Goal: Task Accomplishment & Management: Complete application form

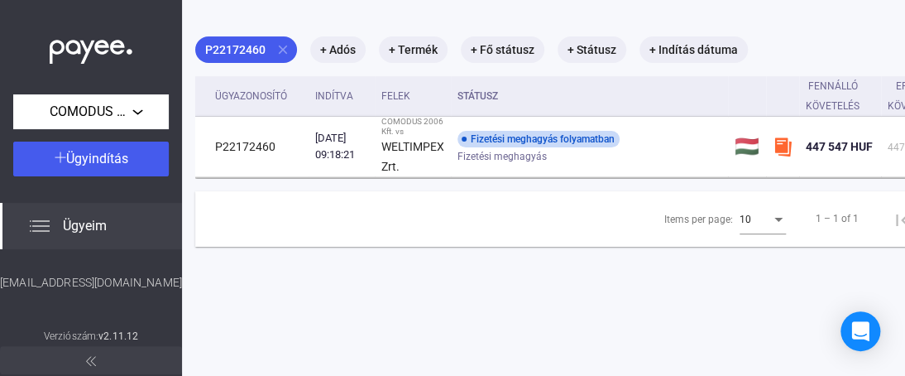
scroll to position [79, 42]
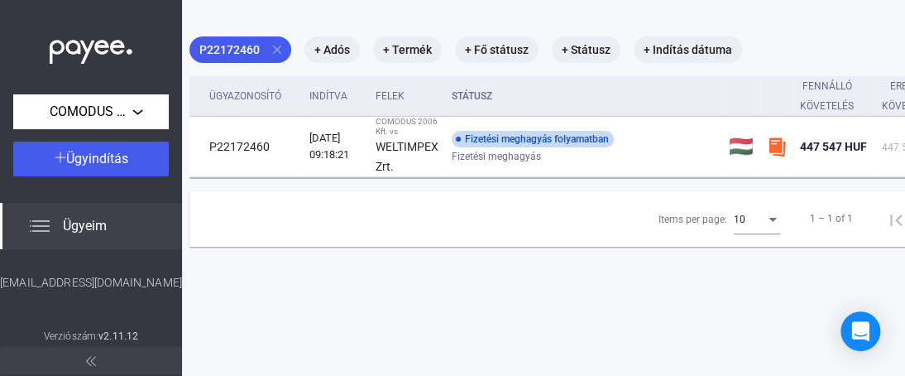
click at [84, 224] on span "Ügyeim" at bounding box center [85, 226] width 44 height 20
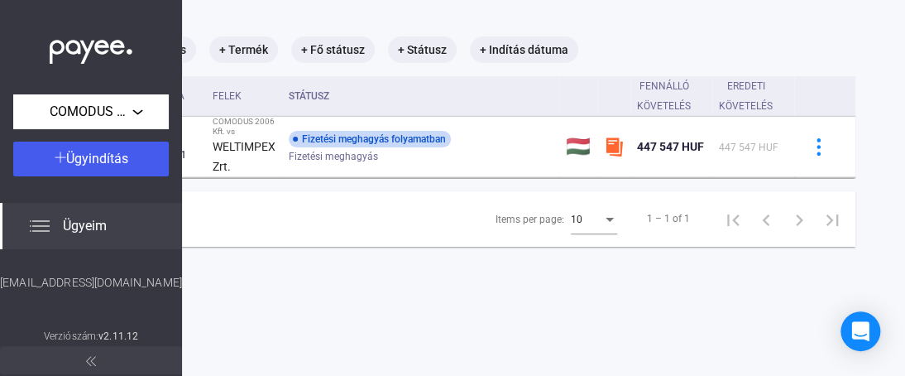
scroll to position [79, 218]
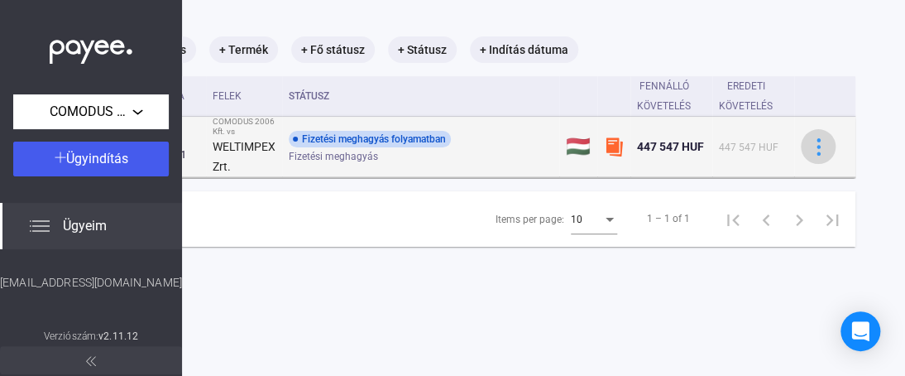
click at [810, 148] on img at bounding box center [818, 146] width 17 height 17
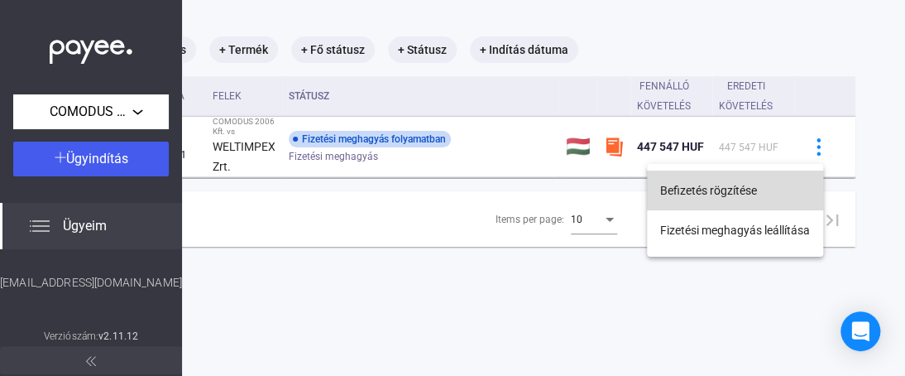
click at [708, 190] on button "Befizetés rögzítése" at bounding box center [735, 190] width 176 height 40
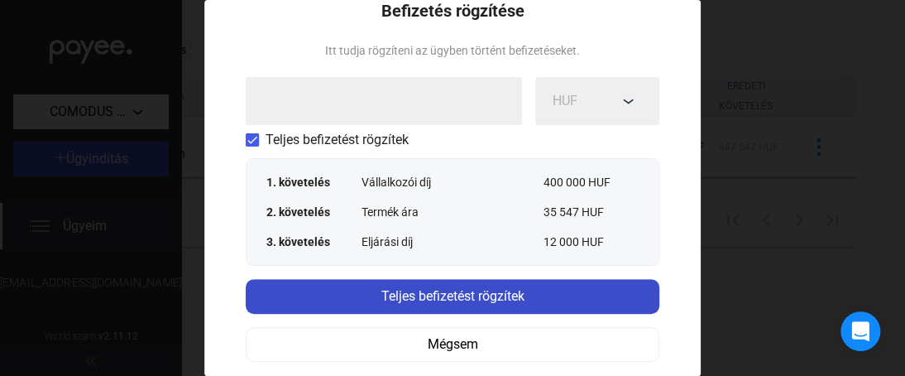
scroll to position [165, 0]
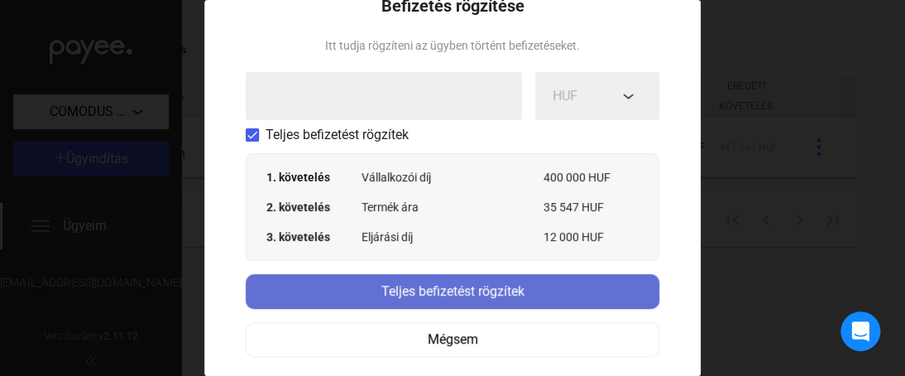
click at [457, 291] on div "Teljes befizetést rögzítek" at bounding box center [453, 291] width 404 height 20
click at [549, 291] on div "Teljes befizetést rögzítek" at bounding box center [453, 291] width 404 height 20
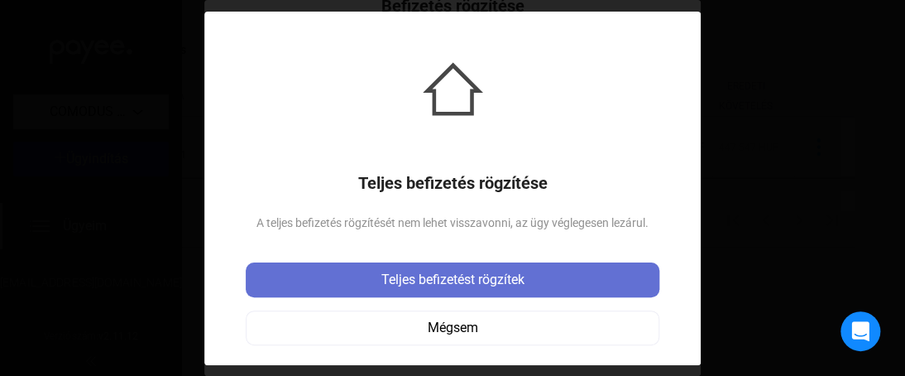
click at [490, 279] on div "Teljes befizetést rögzítek" at bounding box center [453, 280] width 404 height 20
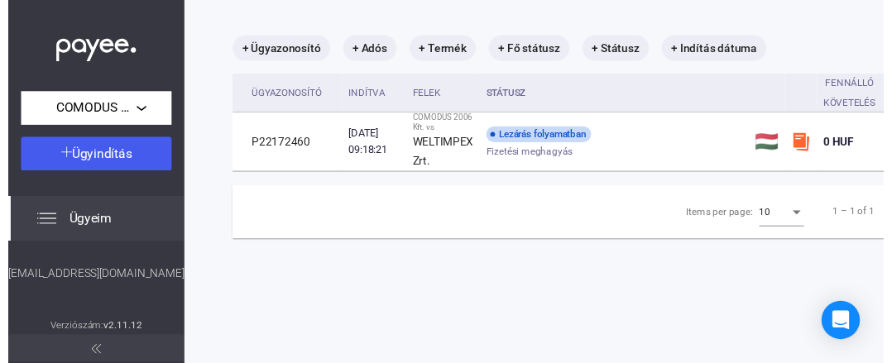
scroll to position [79, 116]
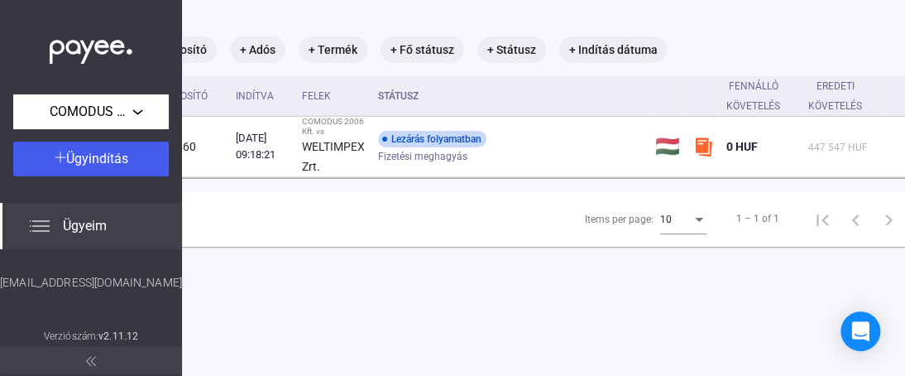
click at [631, 341] on main "+ Ügyazonosító + Adós + Termék + Fő státusz + Státusz + Indítás dátuma Ügyazono…" at bounding box center [530, 188] width 928 height 376
click at [38, 227] on img at bounding box center [40, 226] width 20 height 20
click at [38, 223] on img at bounding box center [40, 226] width 20 height 20
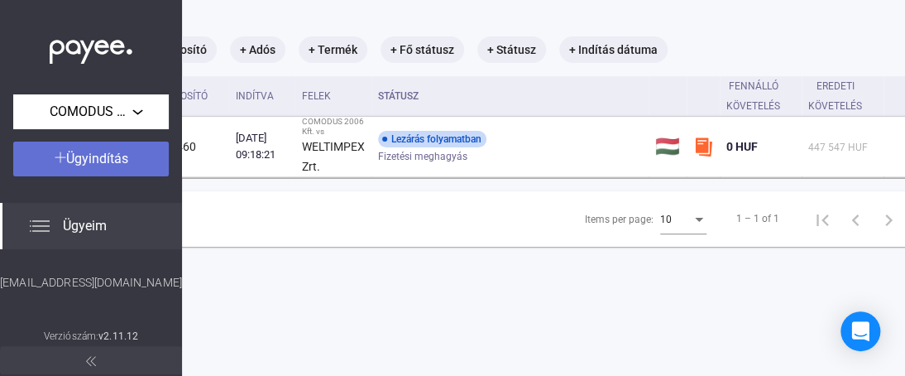
click at [122, 151] on span "Ügyindítás" at bounding box center [97, 159] width 62 height 16
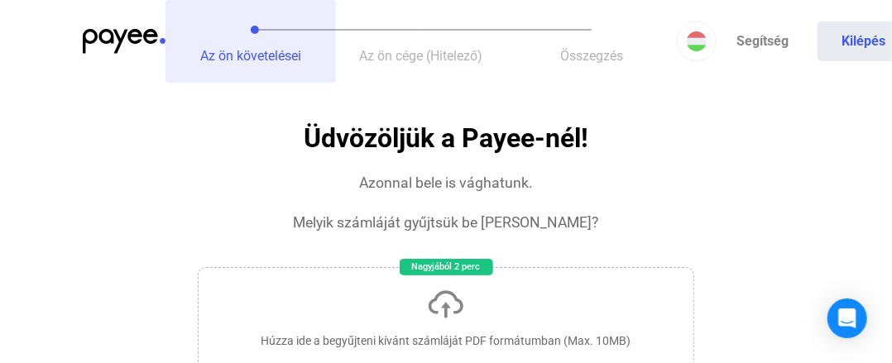
click at [251, 59] on span "Az ön követelései" at bounding box center [250, 56] width 101 height 16
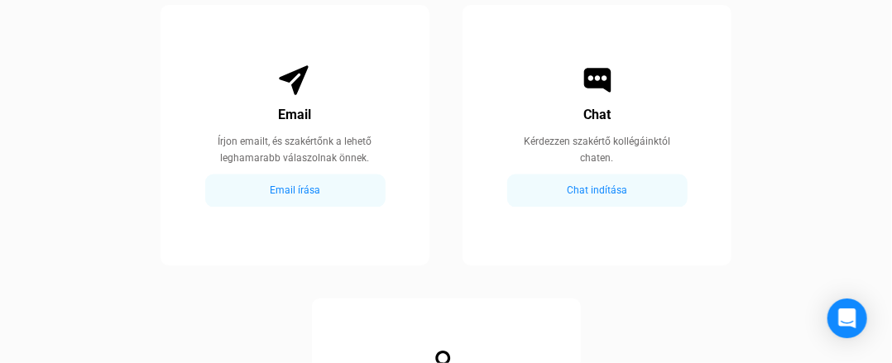
scroll to position [993, 0]
